Goal: Find specific page/section: Find specific page/section

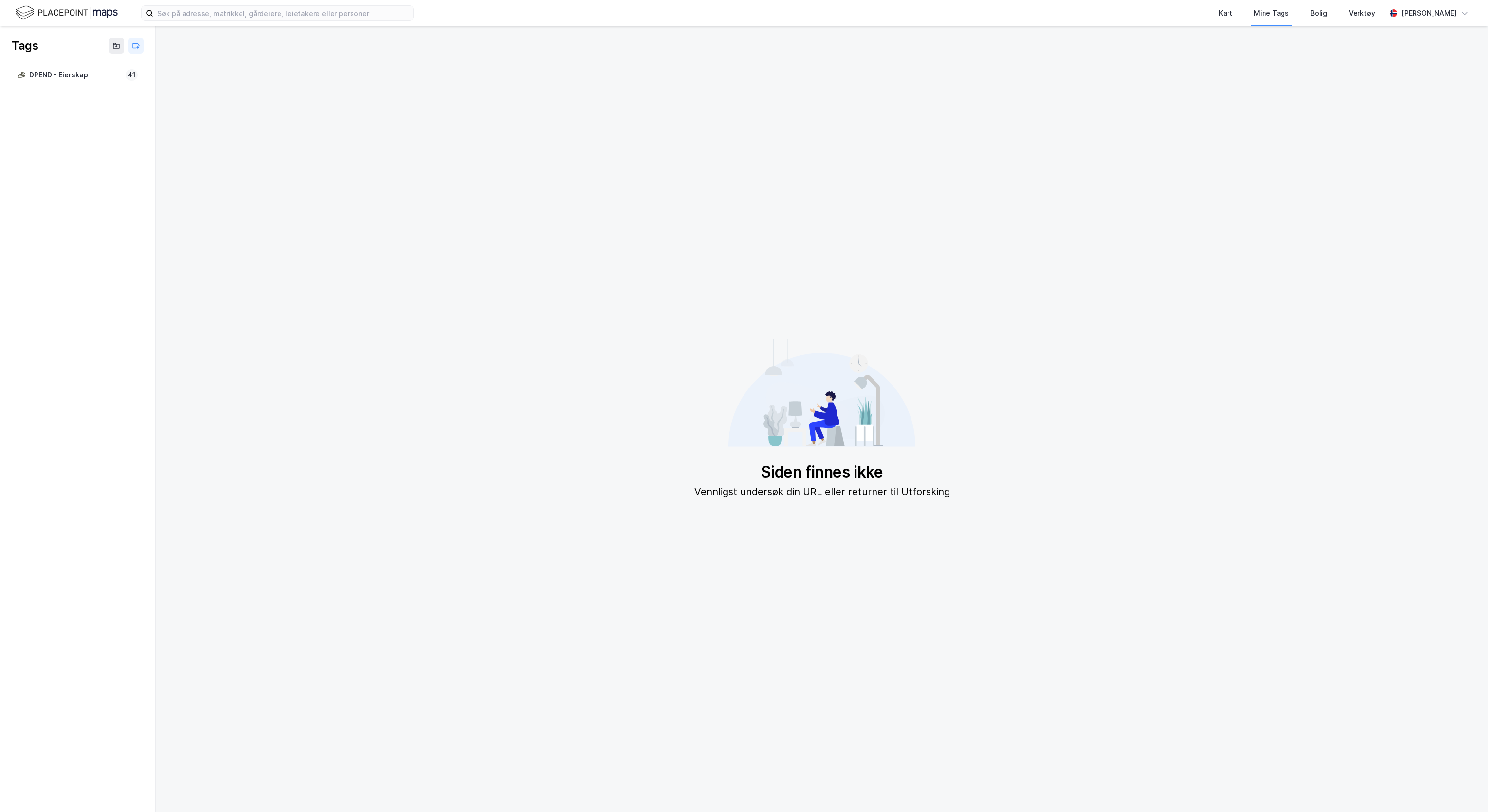
click at [55, 13] on img at bounding box center [66, 13] width 102 height 17
